Goal: Information Seeking & Learning: Understand process/instructions

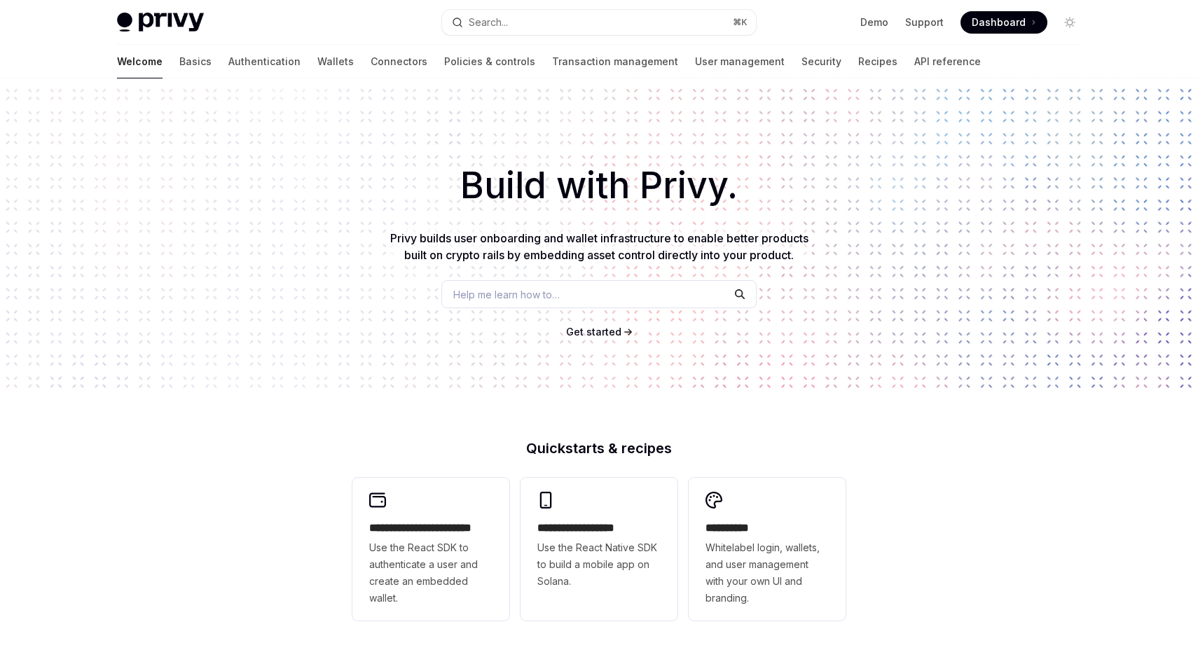
click at [645, 33] on button "Search... ⌘ K" at bounding box center [599, 22] width 314 height 25
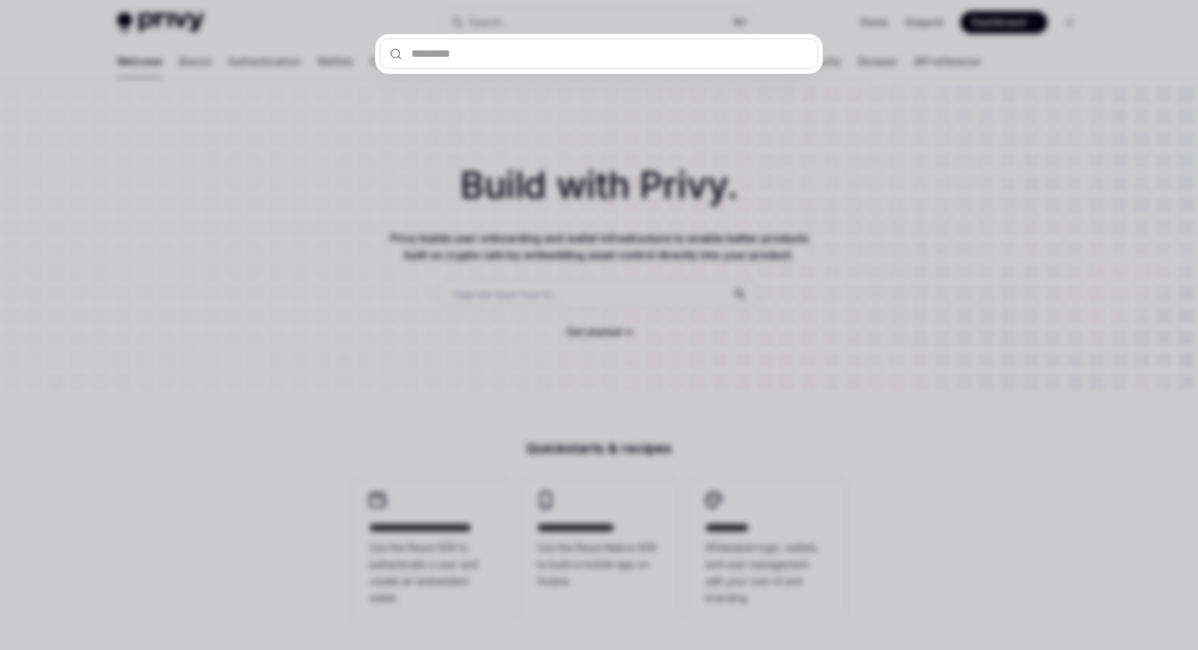
type textarea "*"
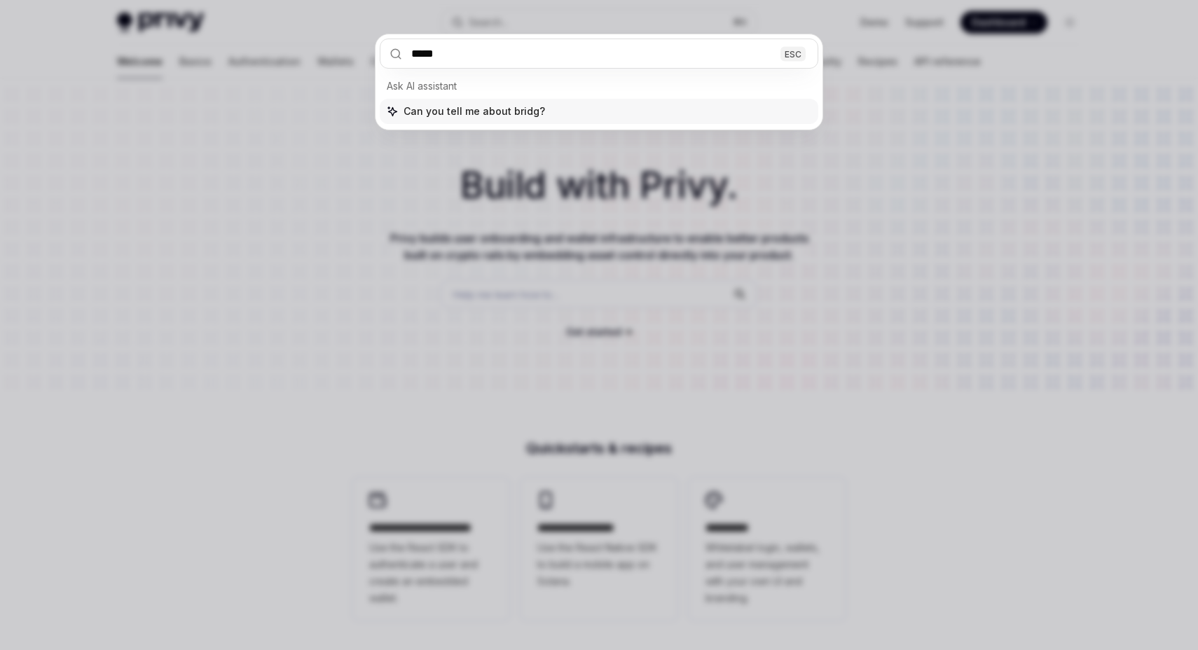
type input "******"
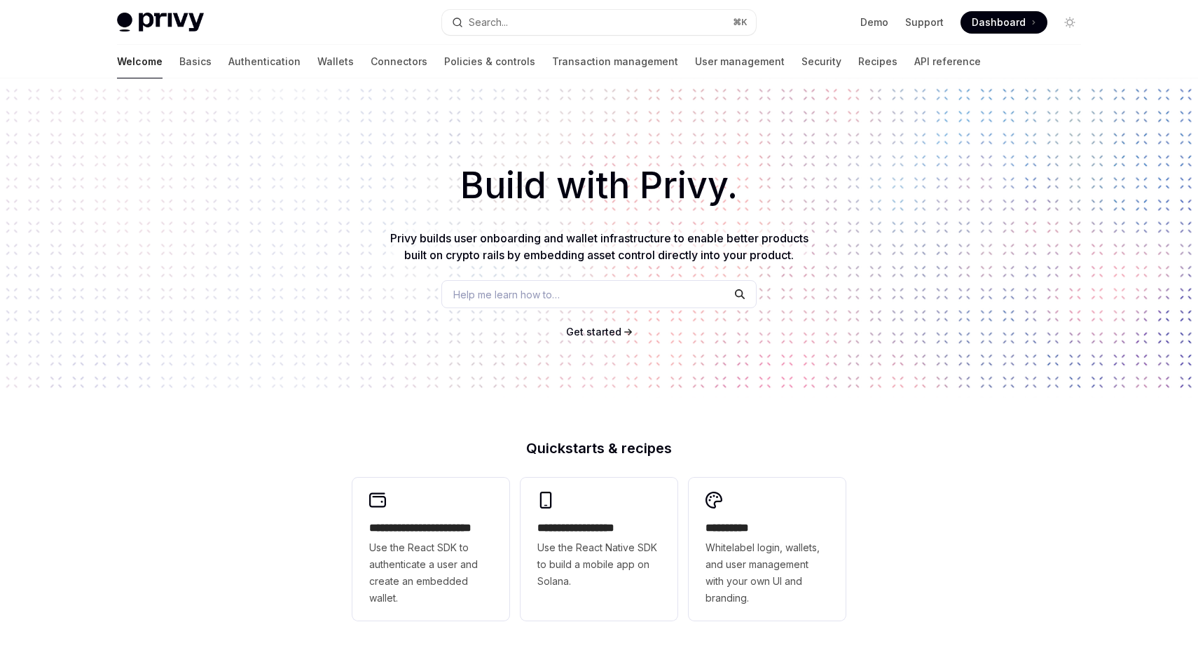
scroll to position [423, 0]
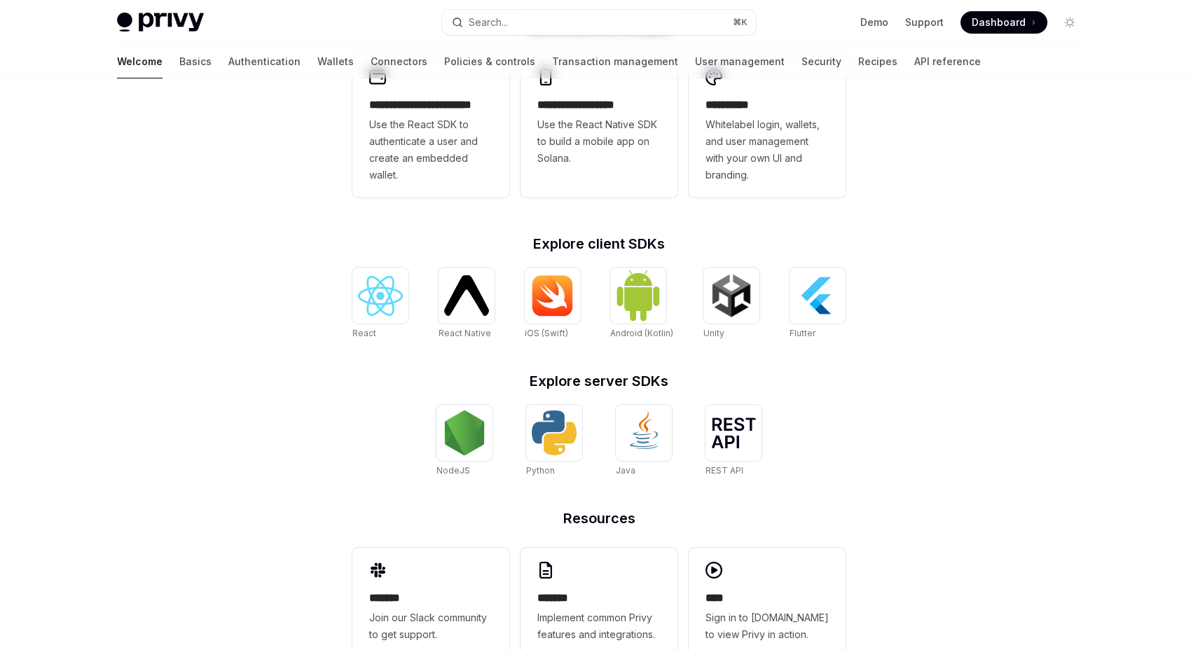
type textarea "*"
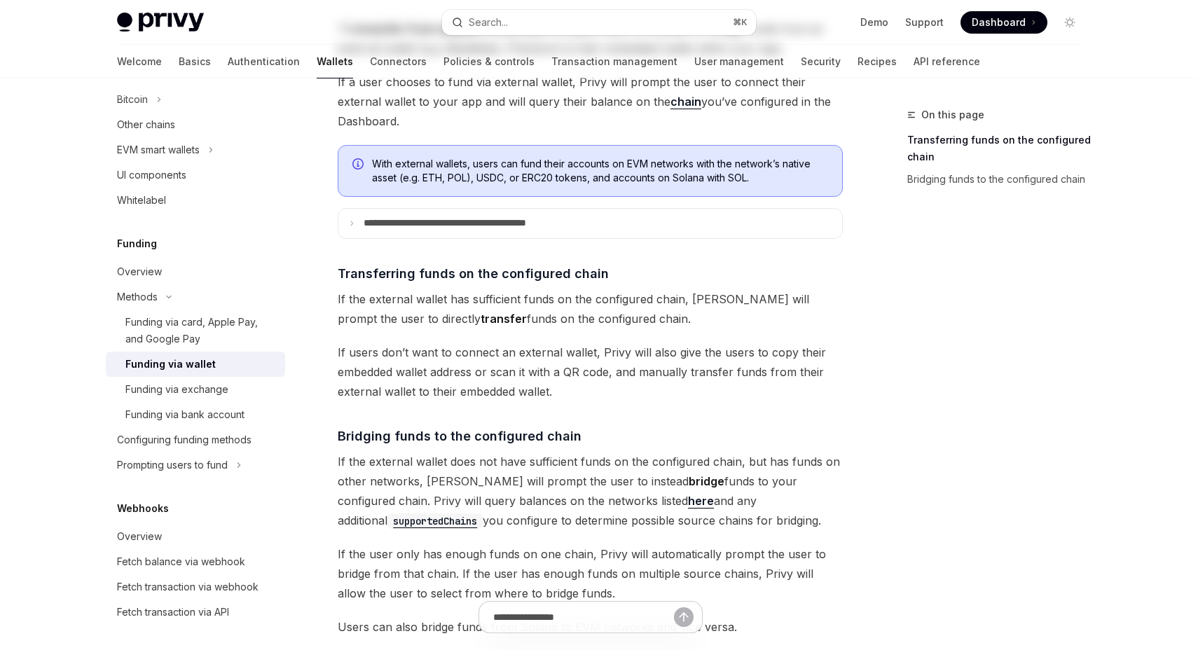
scroll to position [0, 0]
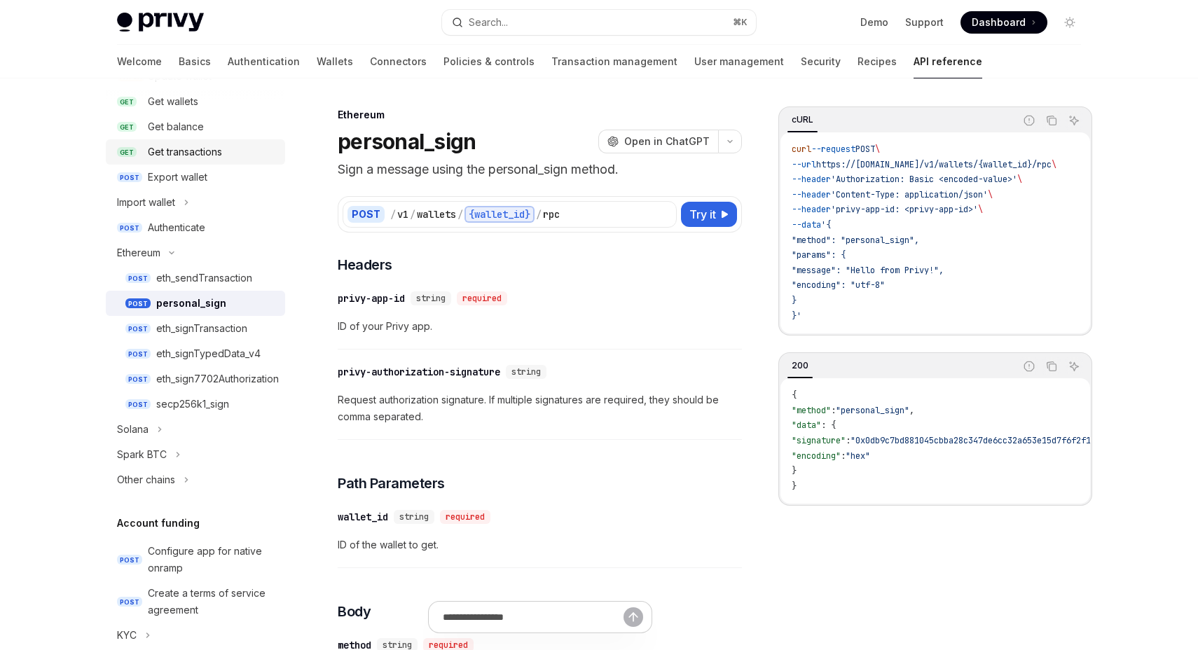
scroll to position [237, 0]
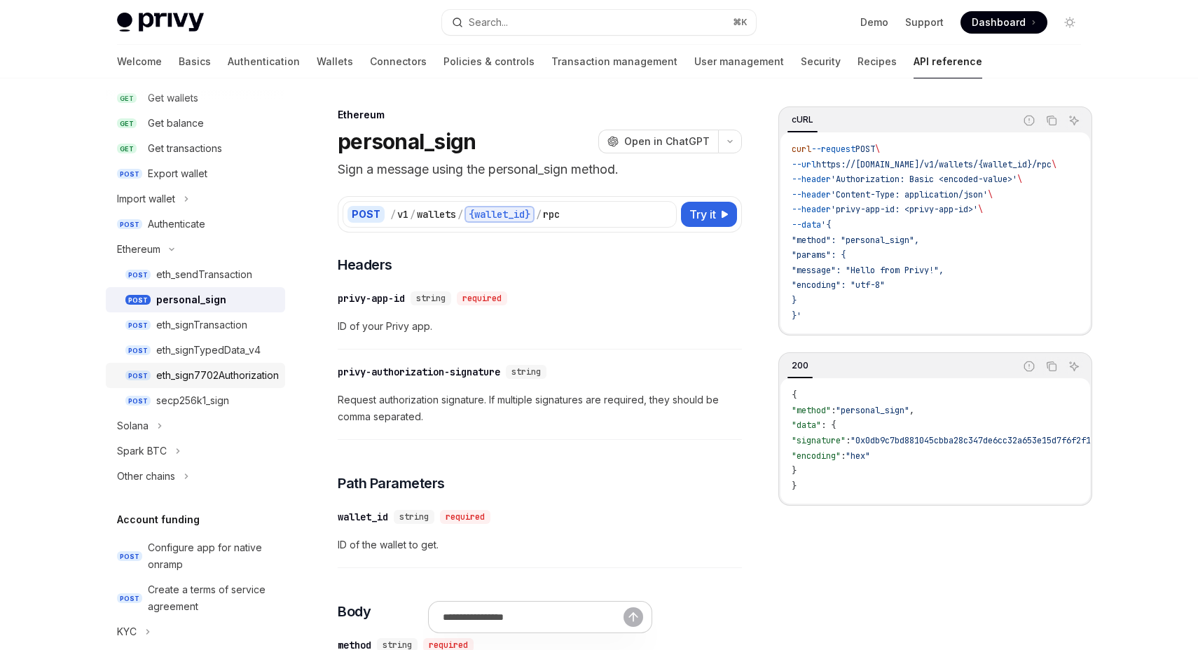
click at [249, 385] on link "POST eth_sign7702Authorization" at bounding box center [195, 375] width 179 height 25
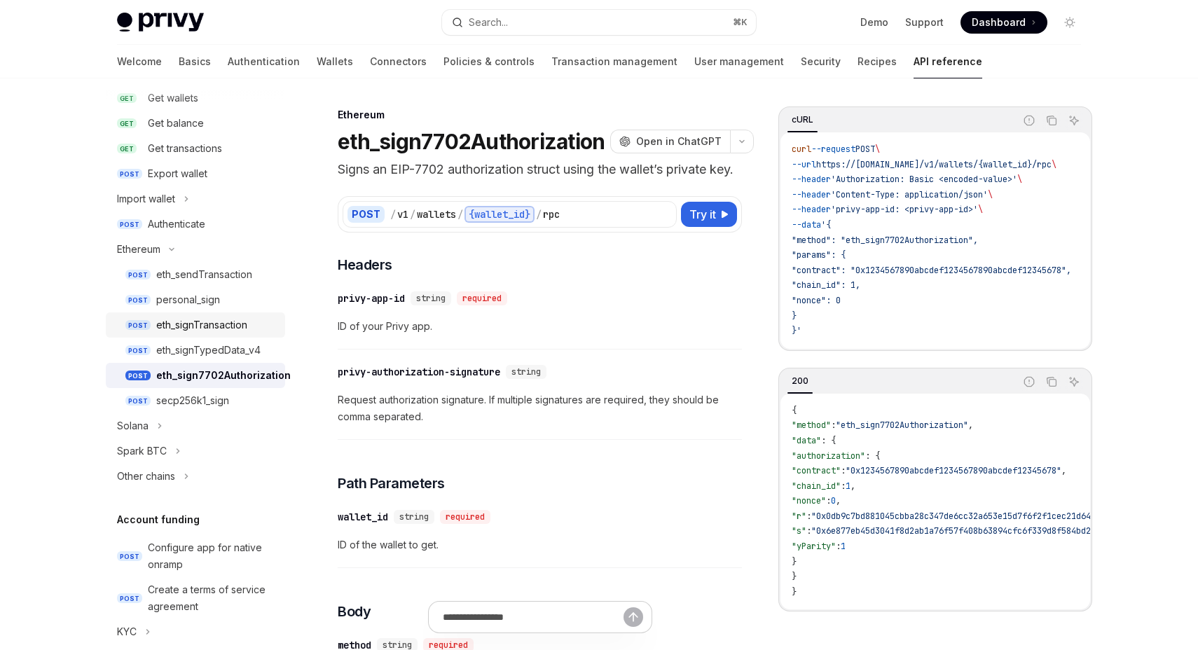
click at [210, 324] on div "eth_signTransaction" at bounding box center [201, 325] width 91 height 17
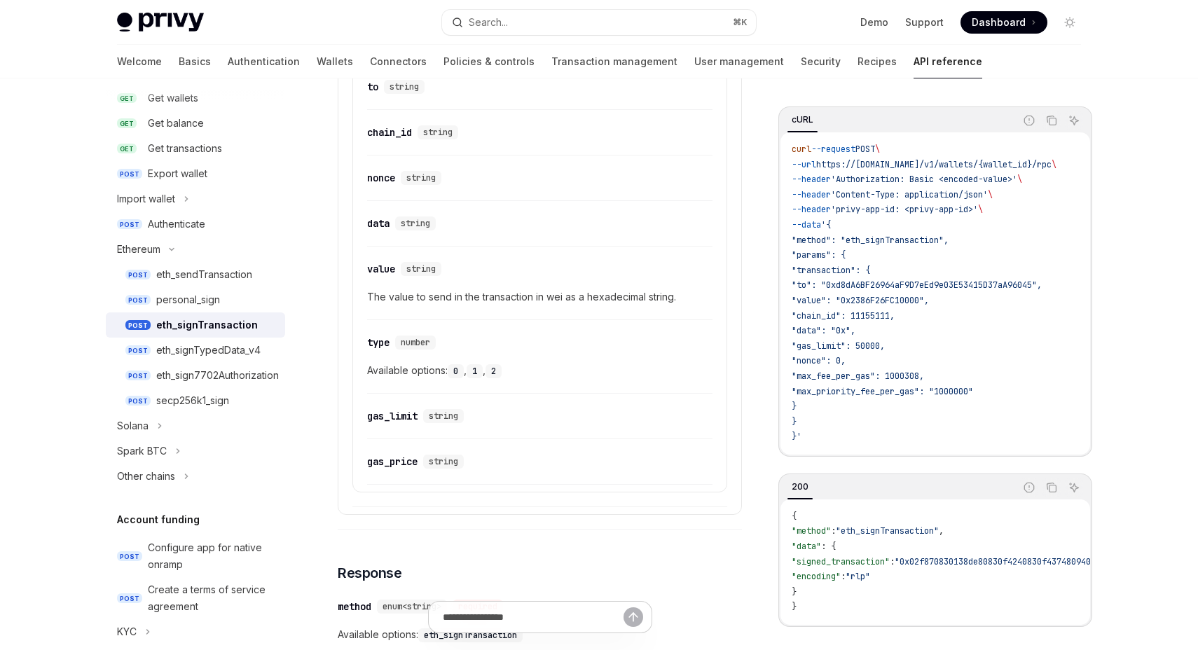
scroll to position [824, 0]
click at [223, 397] on div "secp256k1_sign" at bounding box center [192, 400] width 73 height 17
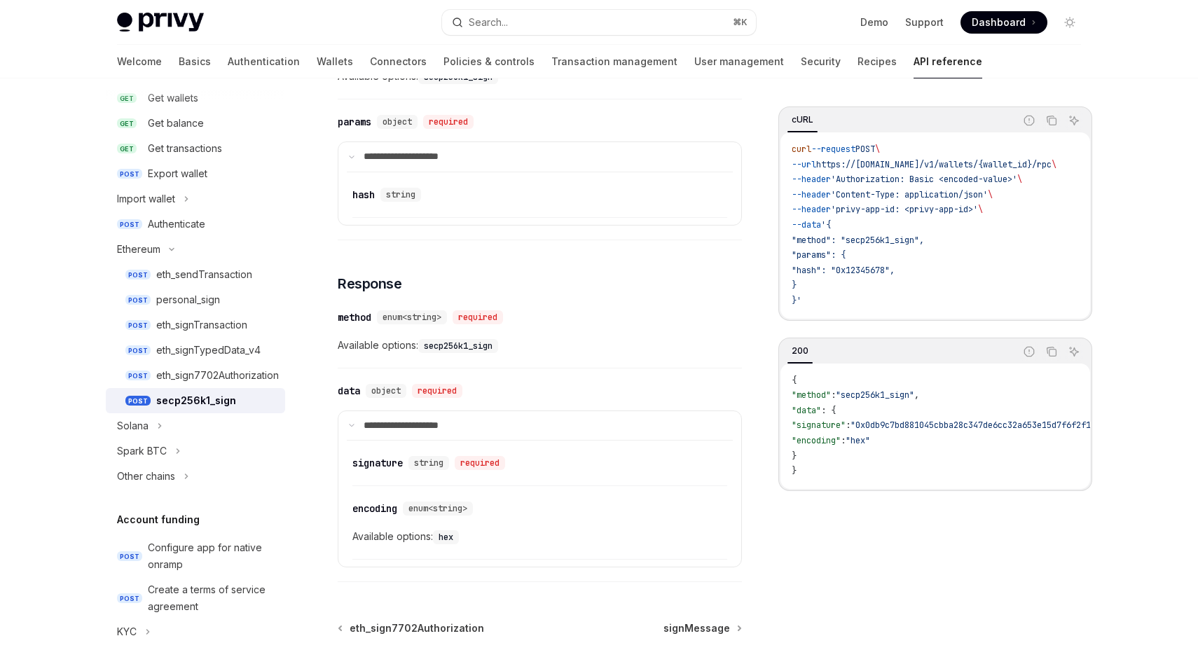
scroll to position [717, 0]
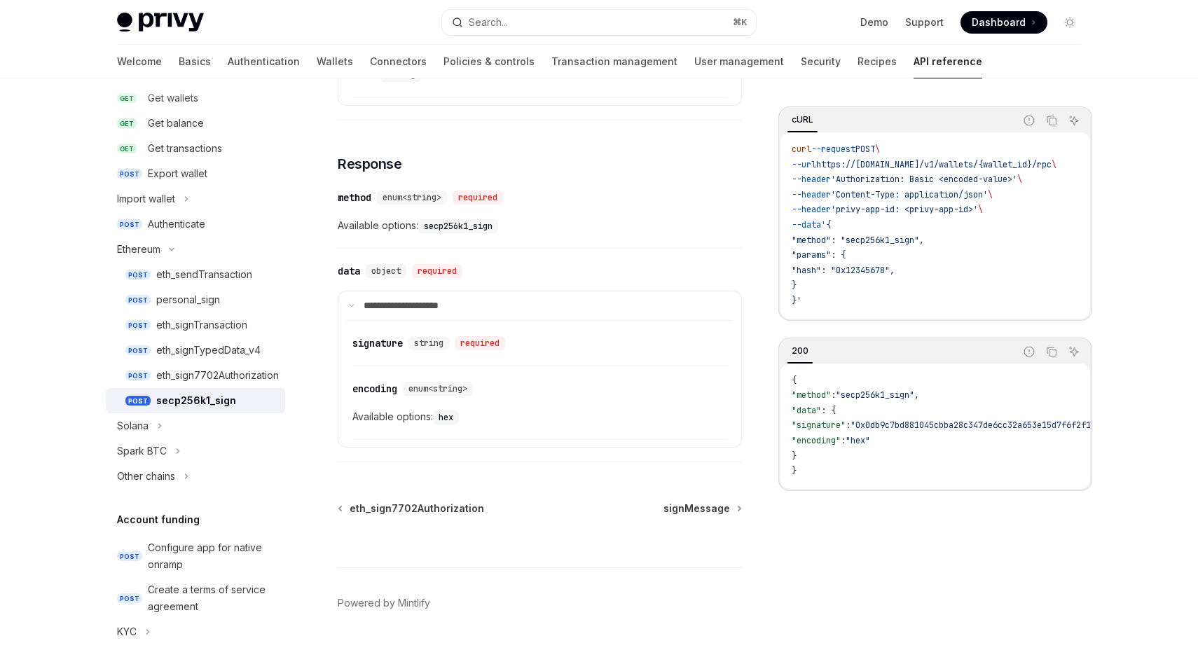
click at [460, 224] on code "secp256k1_sign" at bounding box center [458, 226] width 80 height 14
click at [417, 195] on span "enum<string>" at bounding box center [412, 197] width 59 height 11
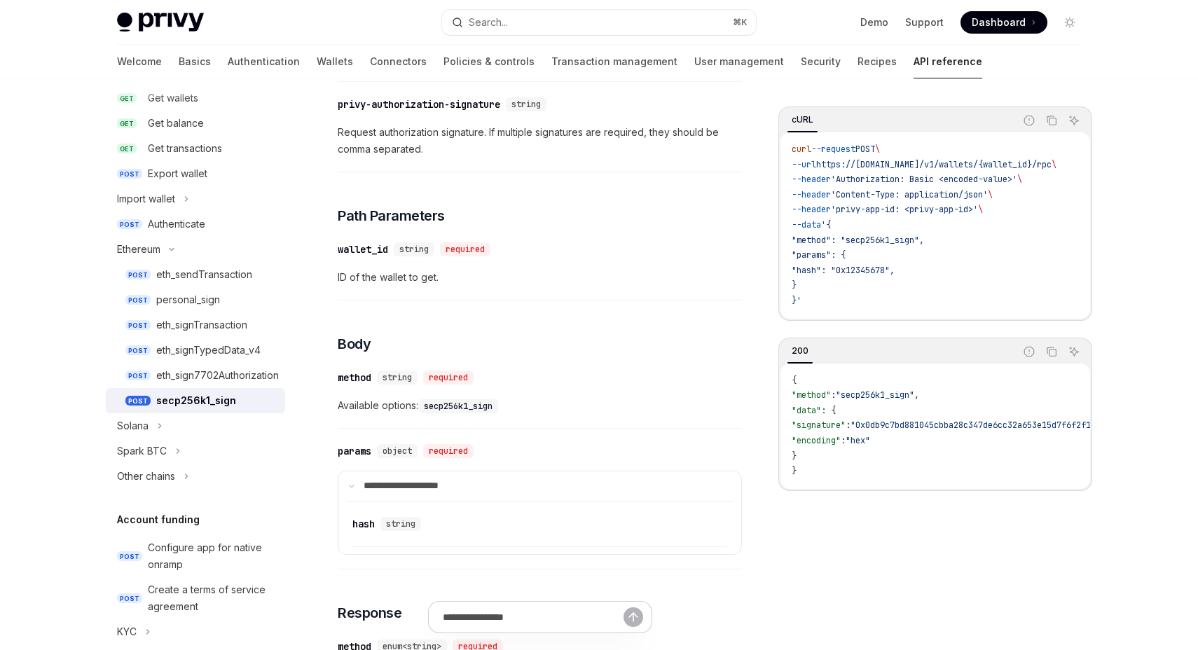
scroll to position [0, 0]
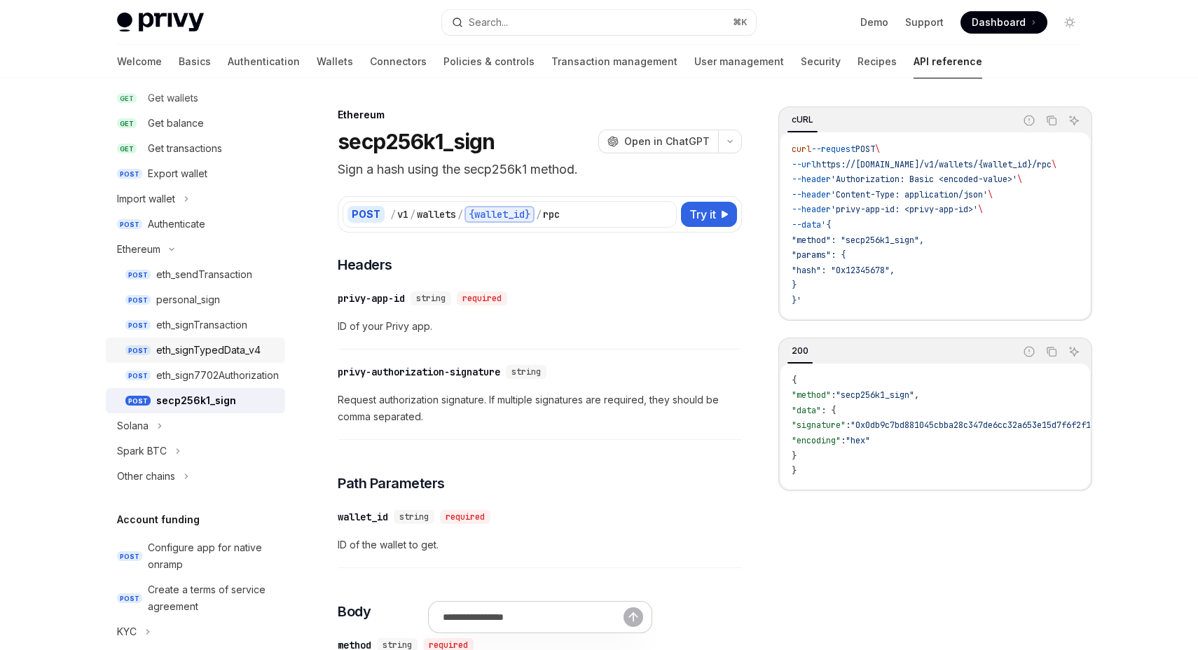
click at [236, 359] on link "POST eth_signTypedData_v4" at bounding box center [195, 350] width 179 height 25
type textarea "*"
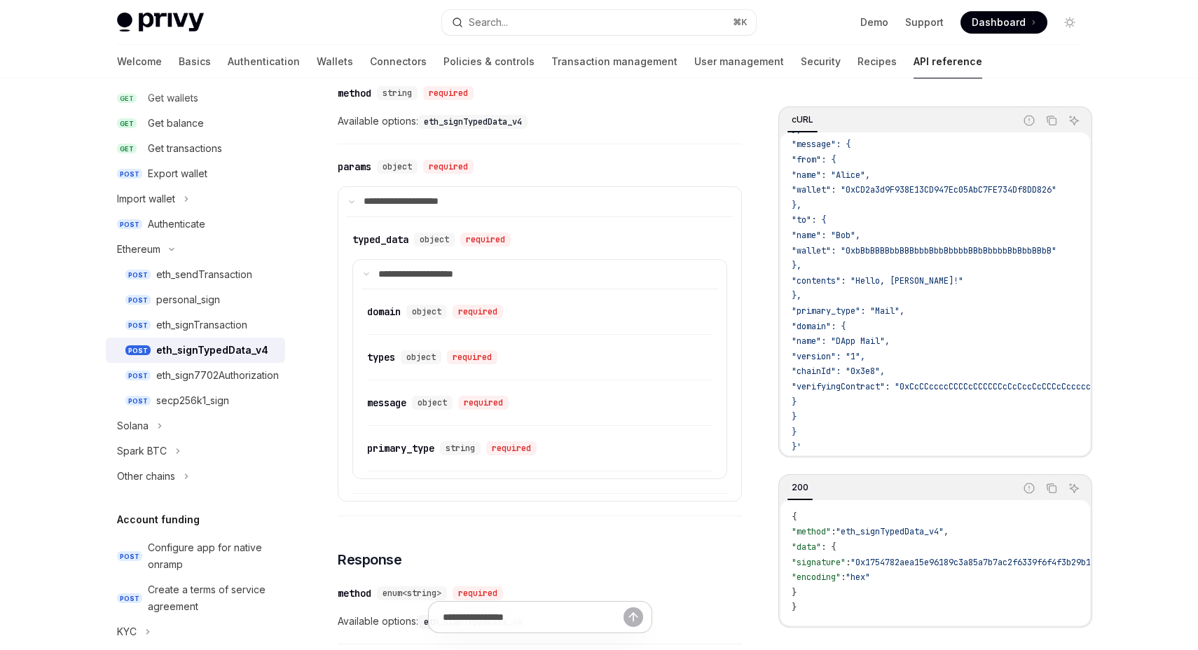
scroll to position [409, 0]
click at [393, 355] on div "types" at bounding box center [381, 357] width 28 height 14
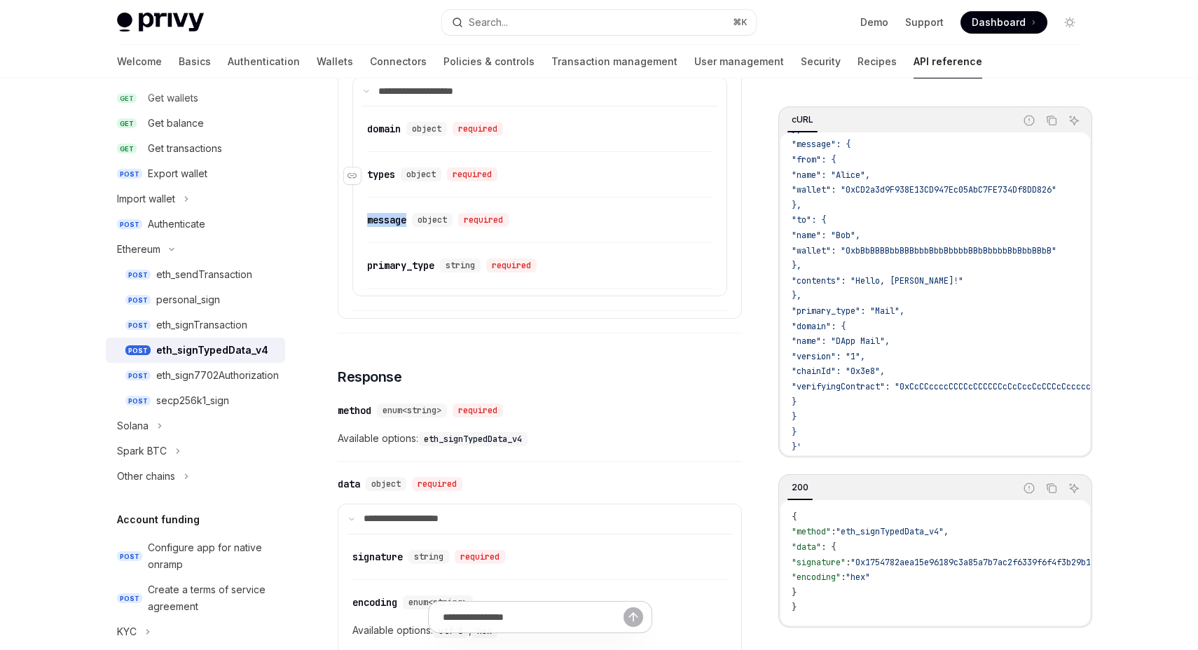
click at [393, 355] on div "**********" at bounding box center [540, 98] width 404 height 1156
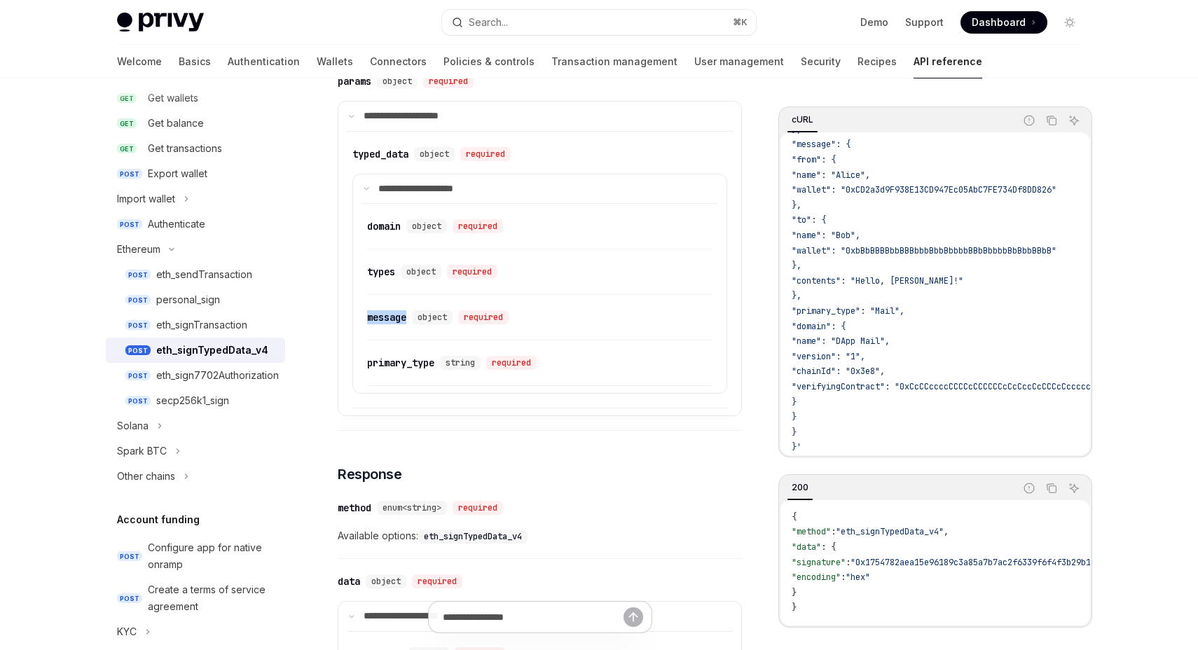
scroll to position [637, 0]
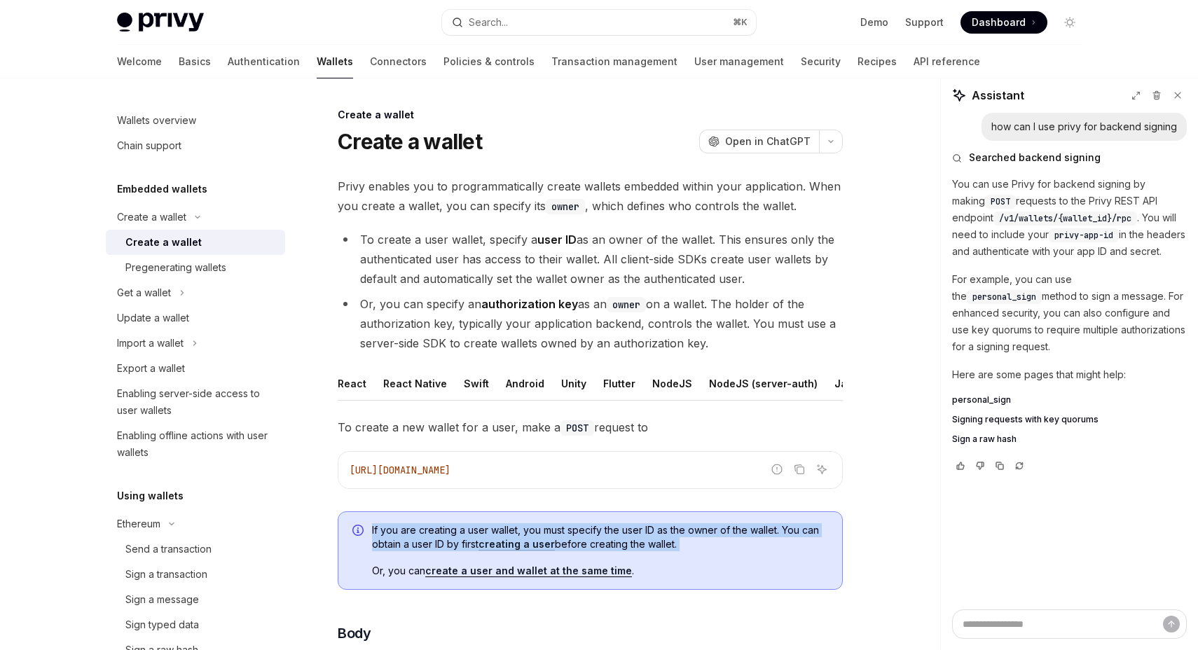
click at [692, 542] on span "If you are creating a user wallet, you must specify the user ID as the owner of…" at bounding box center [600, 537] width 456 height 28
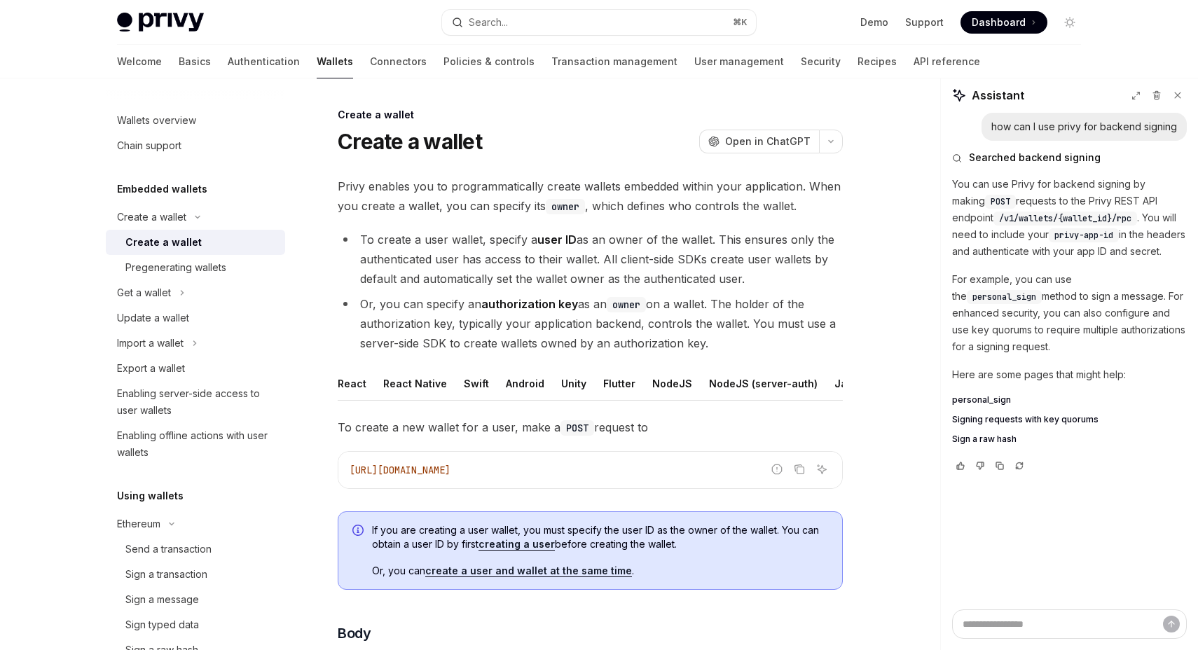
click at [692, 542] on span "If you are creating a user wallet, you must specify the user ID as the owner of…" at bounding box center [600, 537] width 456 height 28
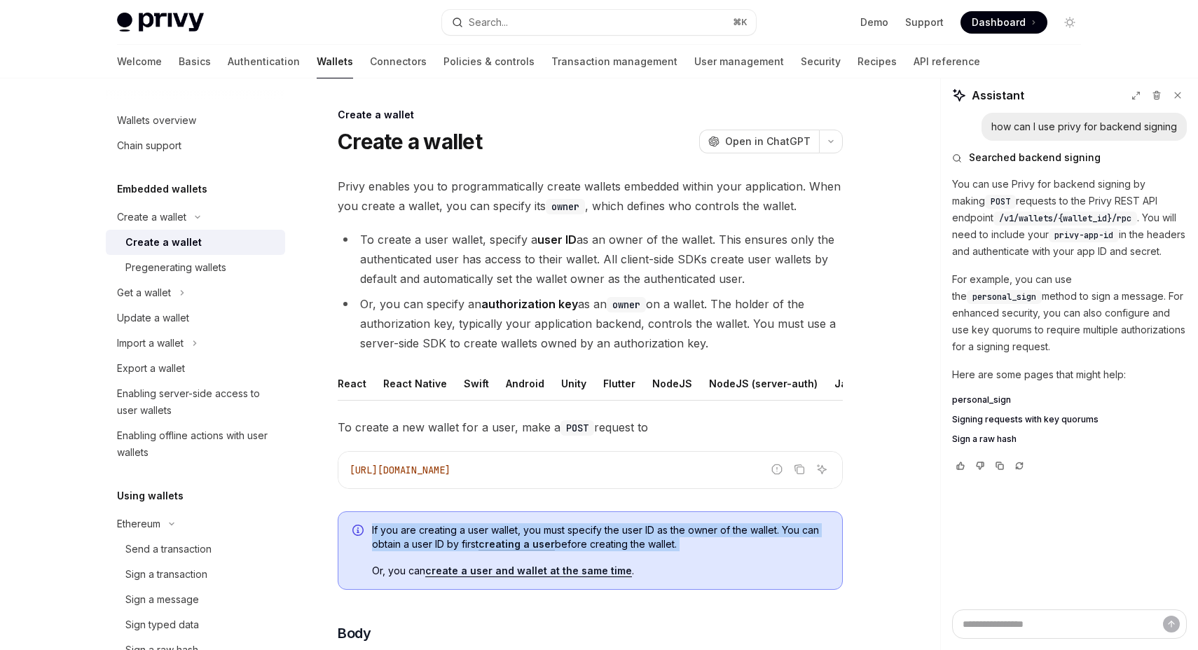
click at [692, 542] on span "If you are creating a user wallet, you must specify the user ID as the owner of…" at bounding box center [600, 537] width 456 height 28
click at [684, 529] on span "If you are creating a user wallet, you must specify the user ID as the owner of…" at bounding box center [600, 537] width 456 height 28
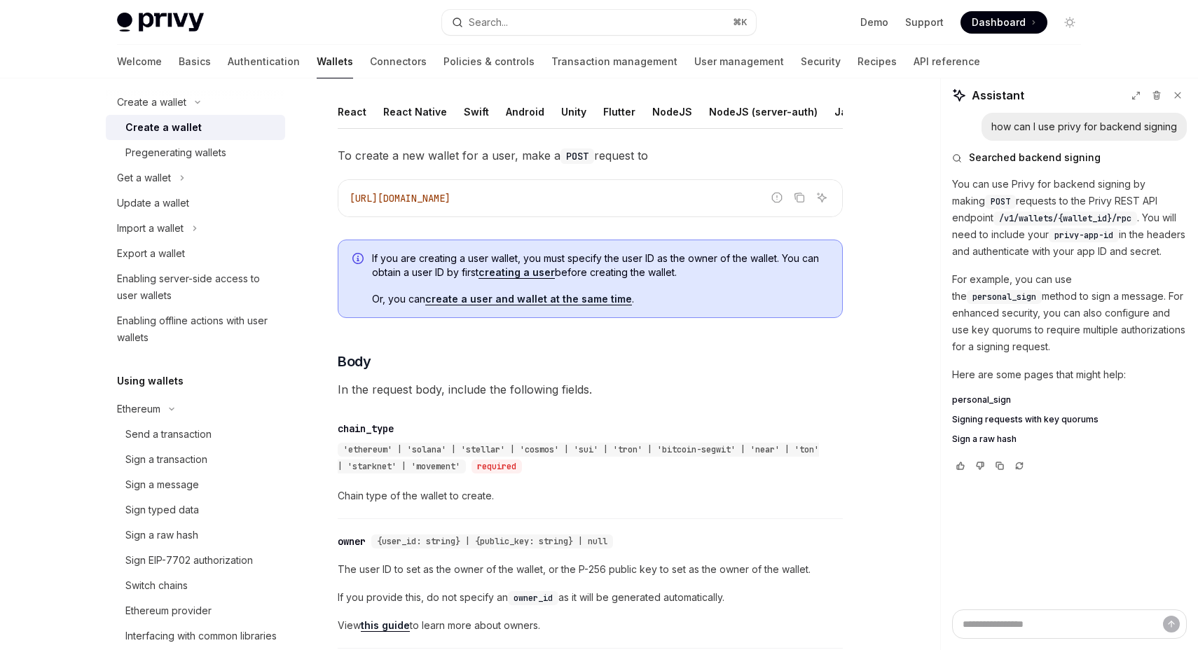
scroll to position [212, 0]
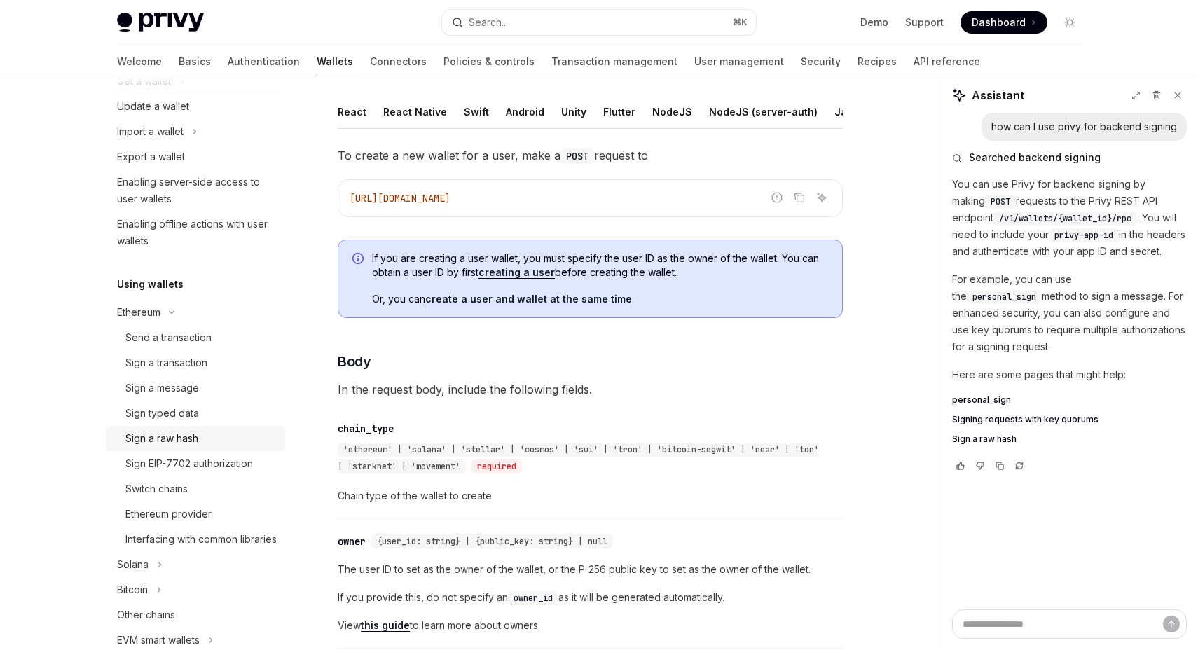
click at [217, 434] on div "Sign a raw hash" at bounding box center [200, 438] width 151 height 17
type textarea "*"
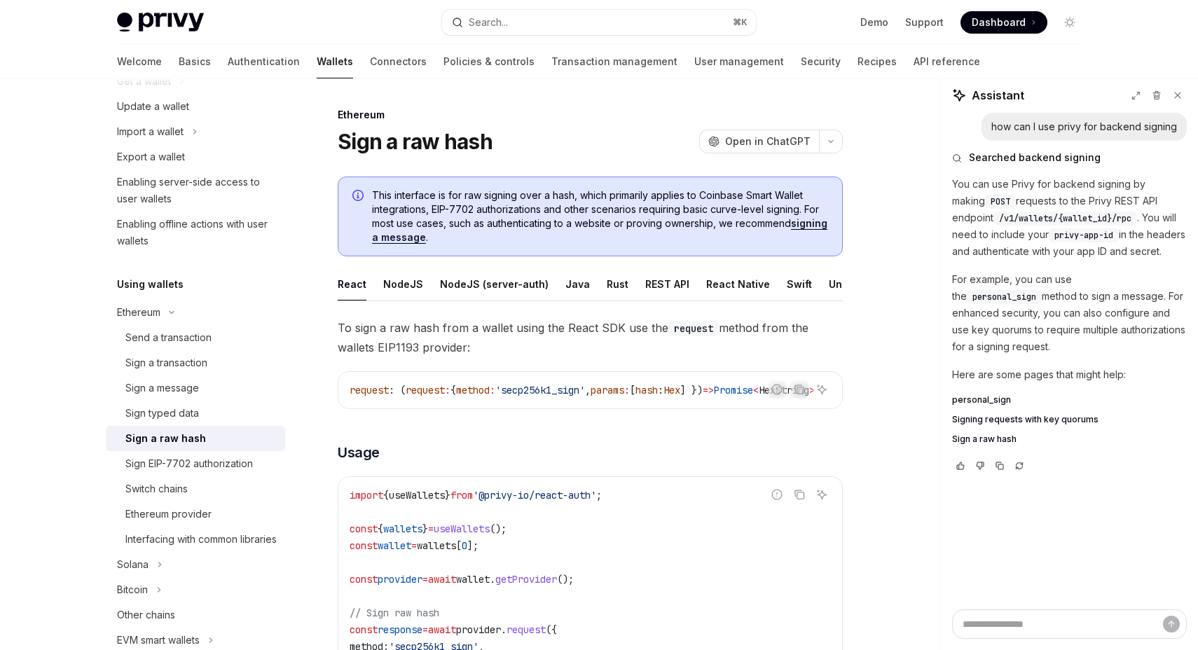
click at [590, 216] on span "This interface is for raw signing over a hash, which primarily applies to Coinb…" at bounding box center [600, 216] width 456 height 56
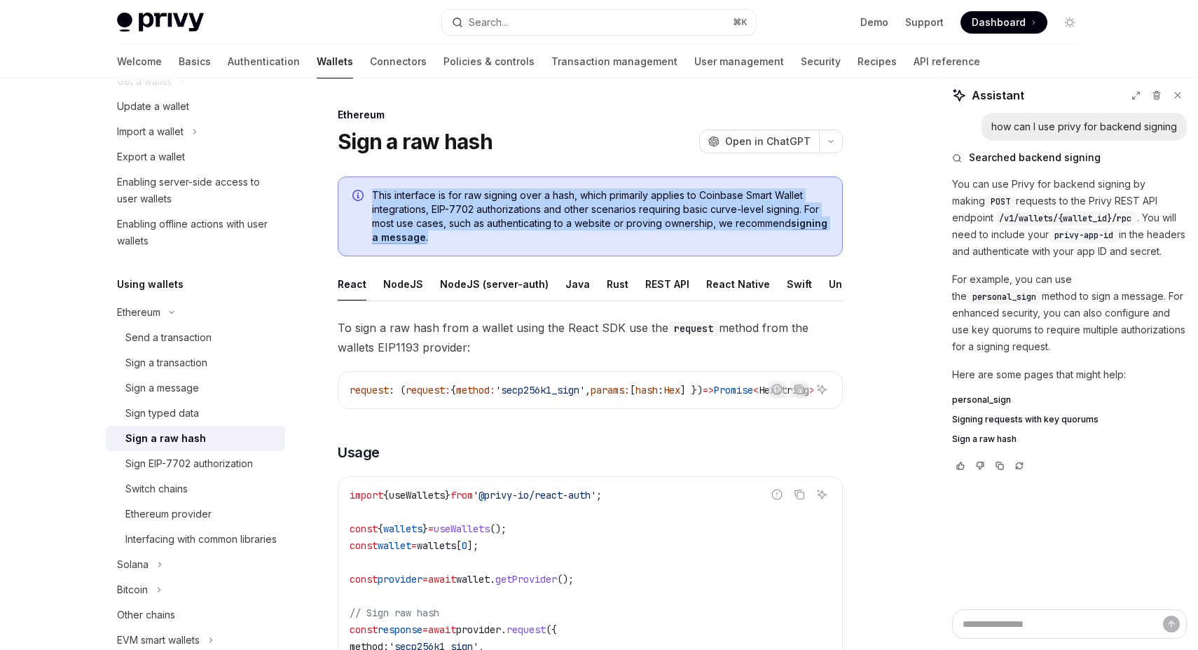
click at [565, 221] on span "This interface is for raw signing over a hash, which primarily applies to Coinb…" at bounding box center [600, 216] width 456 height 56
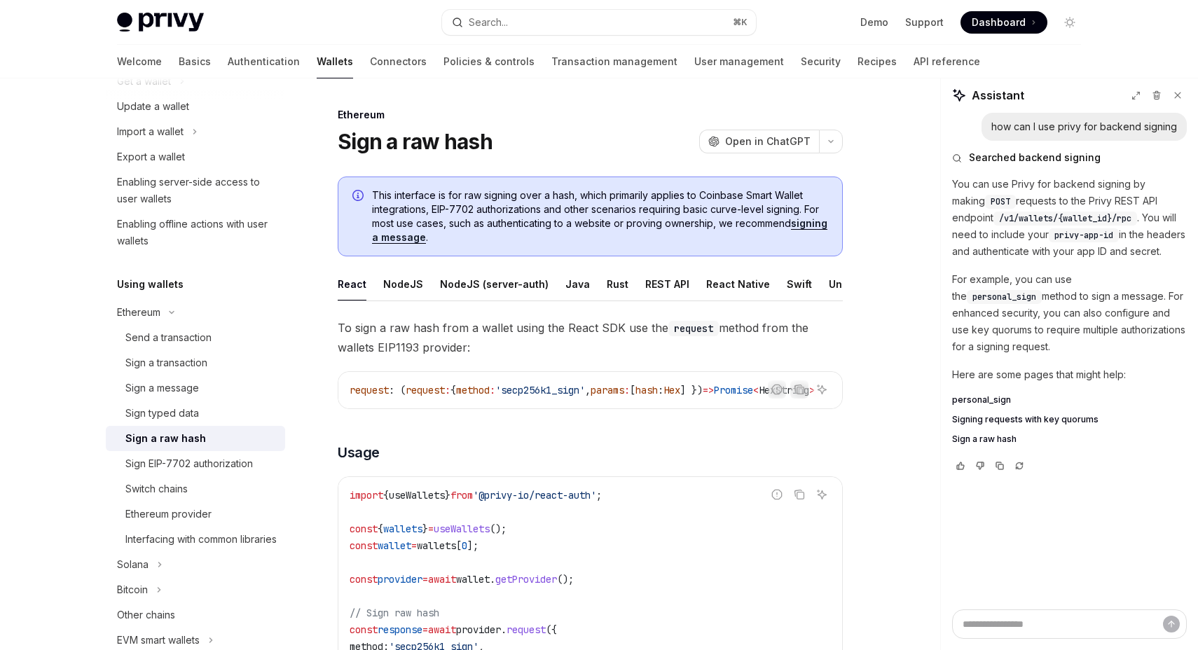
click at [572, 397] on code "request : ( request : { method : 'secp256k1_sign' , params : [ hash : Hex ] }) …" at bounding box center [599, 390] width 499 height 17
copy span "secp256k1_sign"
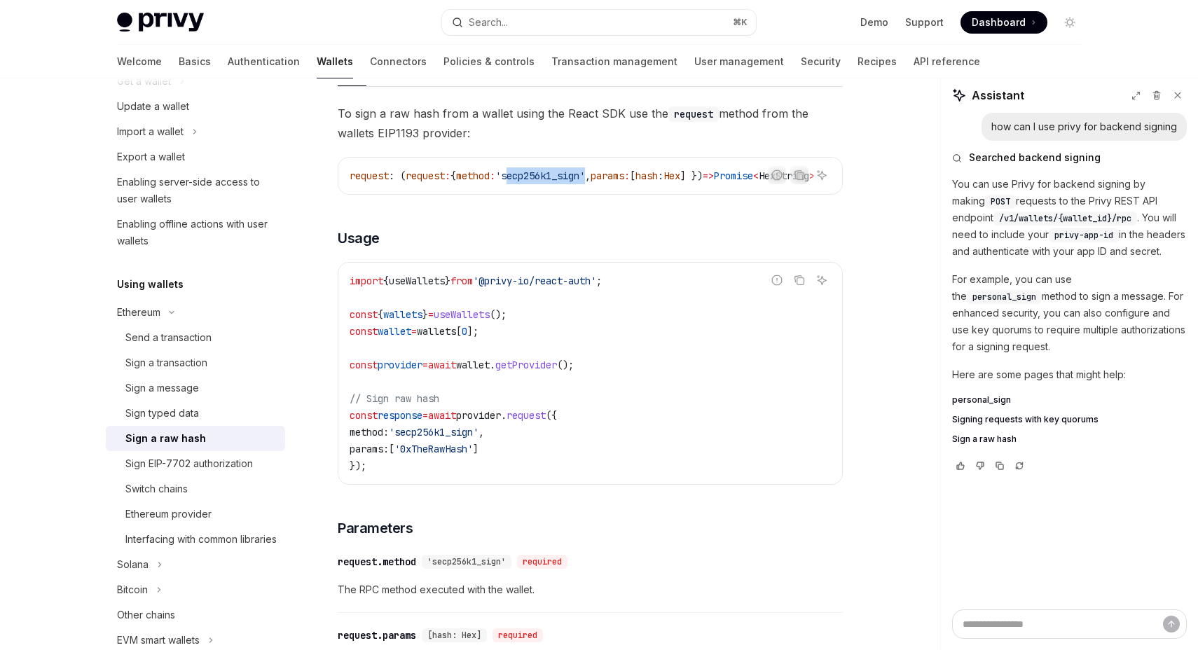
scroll to position [224, 0]
